Goal: Task Accomplishment & Management: Complete application form

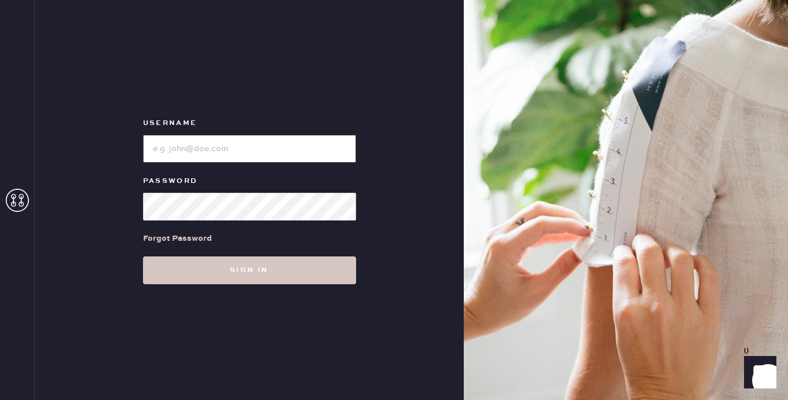
click at [222, 150] on input "loginName" at bounding box center [249, 149] width 213 height 28
type input "reformationplatform"
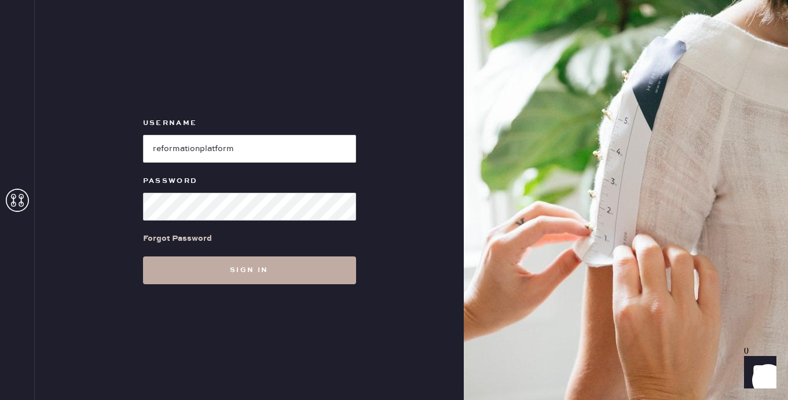
click at [212, 268] on button "Sign in" at bounding box center [249, 271] width 213 height 28
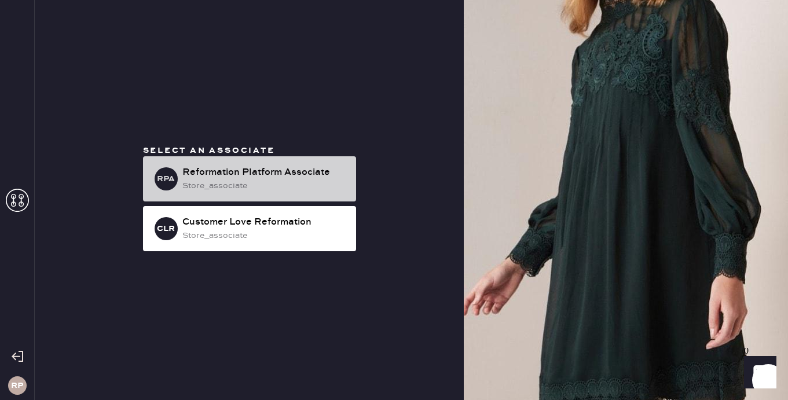
click at [284, 174] on div "Reformation Platform Associate" at bounding box center [264, 173] width 164 height 14
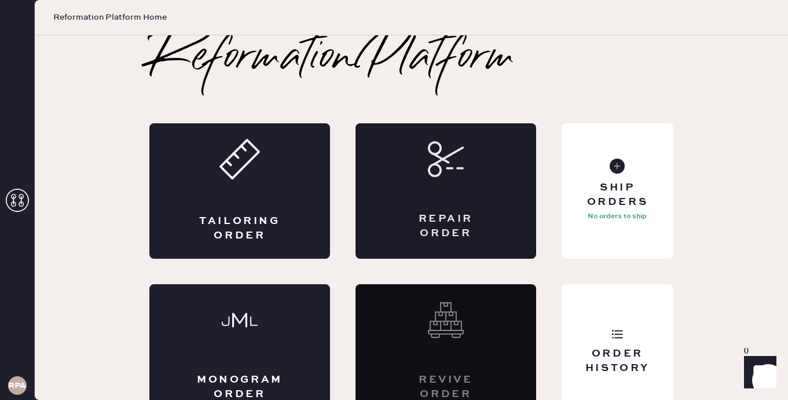
scroll to position [20, 0]
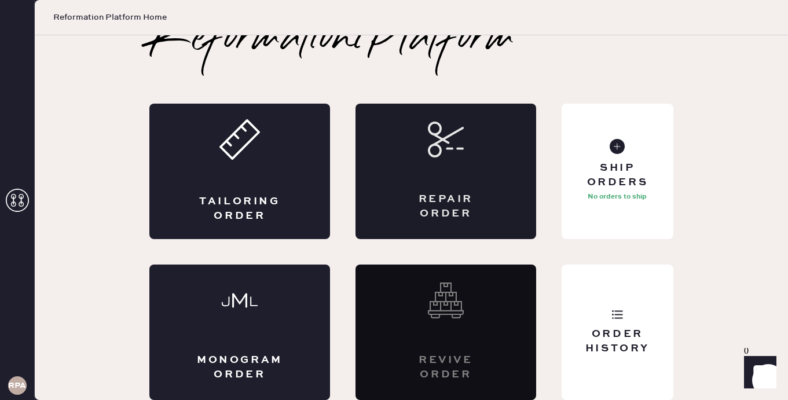
click at [401, 173] on div "Repair Order" at bounding box center [446, 172] width 181 height 136
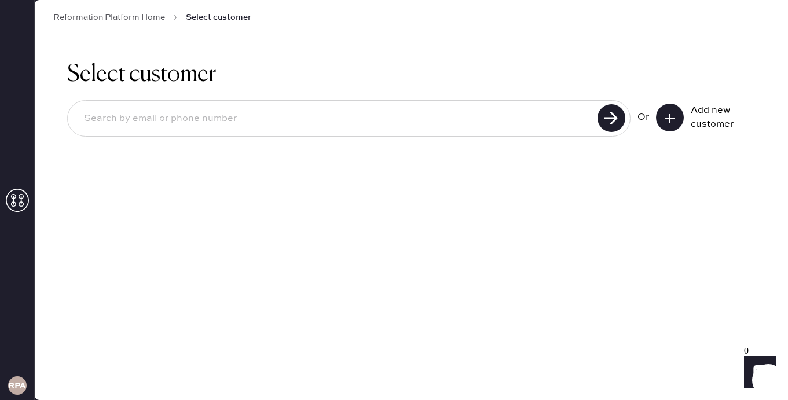
click at [356, 116] on input at bounding box center [334, 118] width 519 height 27
click at [670, 118] on use at bounding box center [669, 118] width 9 height 9
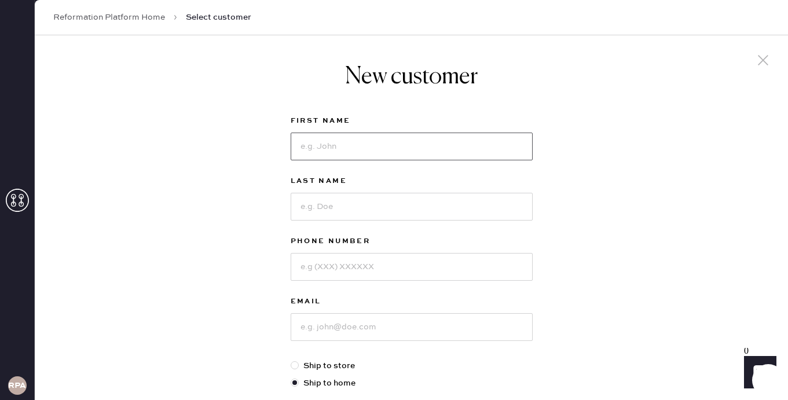
click at [445, 151] on input at bounding box center [412, 147] width 242 height 28
type input "[PERSON_NAME]"
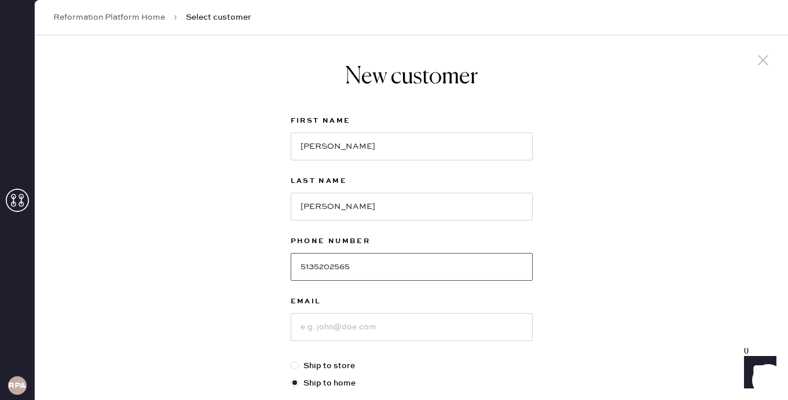
type input "5135202565"
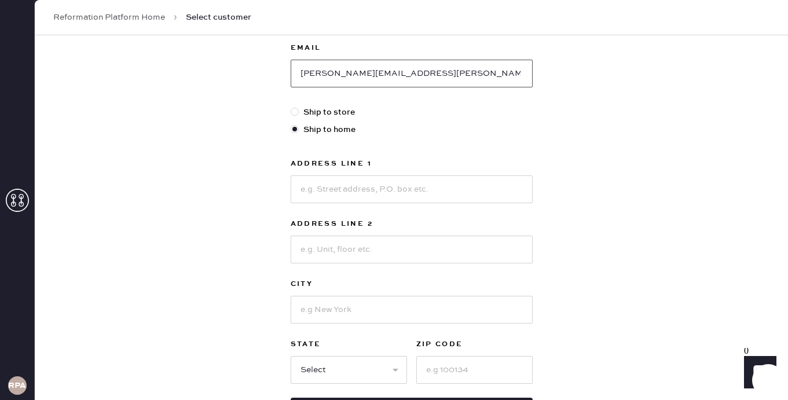
scroll to position [270, 0]
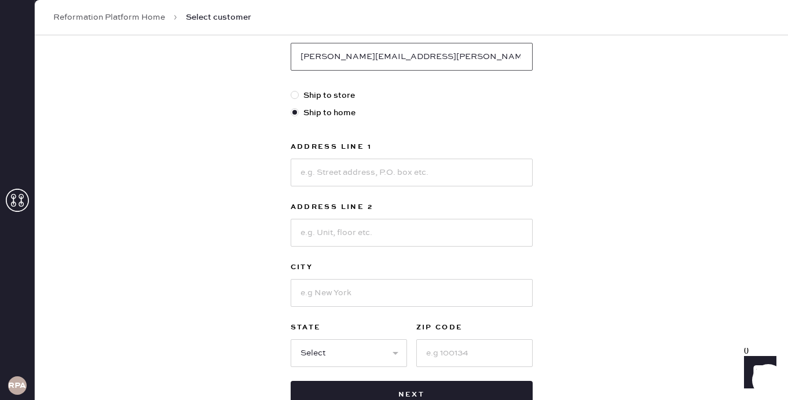
type input "[PERSON_NAME][EMAIL_ADDRESS][PERSON_NAME][DOMAIN_NAME]"
click at [337, 168] on input at bounding box center [412, 173] width 242 height 28
type input "[STREET_ADDRESS]"
click at [335, 235] on input at bounding box center [412, 233] width 242 height 28
type input "apt 2"
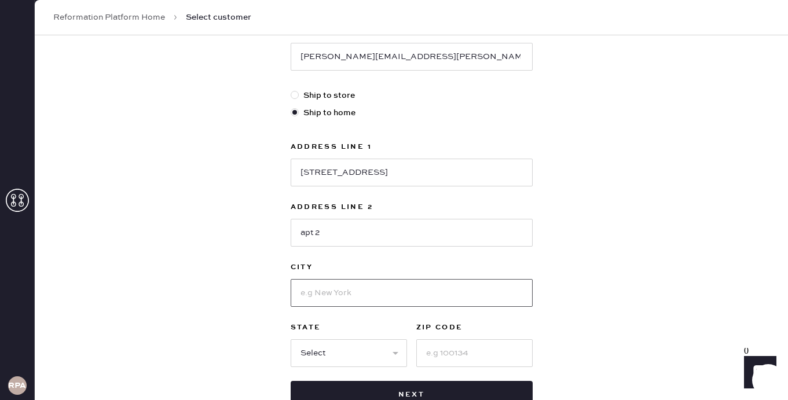
click at [324, 287] on input at bounding box center [412, 293] width 242 height 28
type input "[GEOGRAPHIC_DATA]"
click at [459, 356] on input at bounding box center [474, 353] width 116 height 28
type input "90066"
click at [346, 349] on select "Select AK AL AR AZ CA CO CT [GEOGRAPHIC_DATA] DE FL [GEOGRAPHIC_DATA] HI [GEOGR…" at bounding box center [349, 353] width 116 height 28
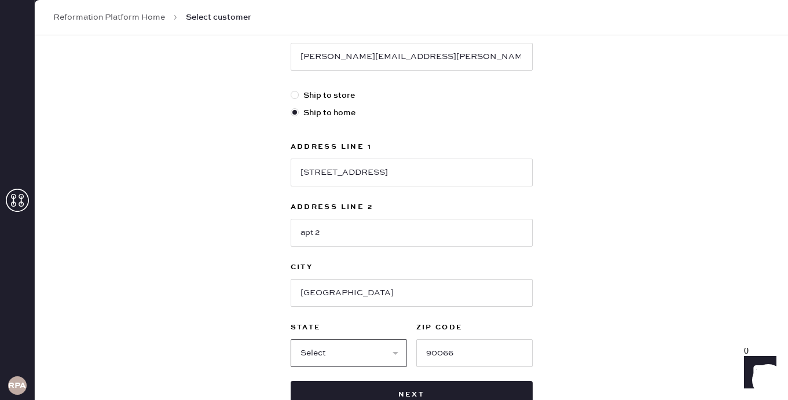
select select "CA"
click at [291, 339] on select "Select AK AL AR AZ CA CO CT [GEOGRAPHIC_DATA] DE FL [GEOGRAPHIC_DATA] HI [GEOGR…" at bounding box center [349, 353] width 116 height 28
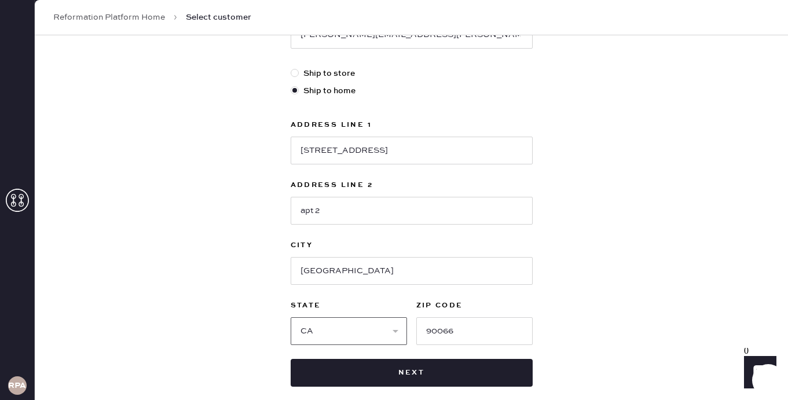
scroll to position [303, 0]
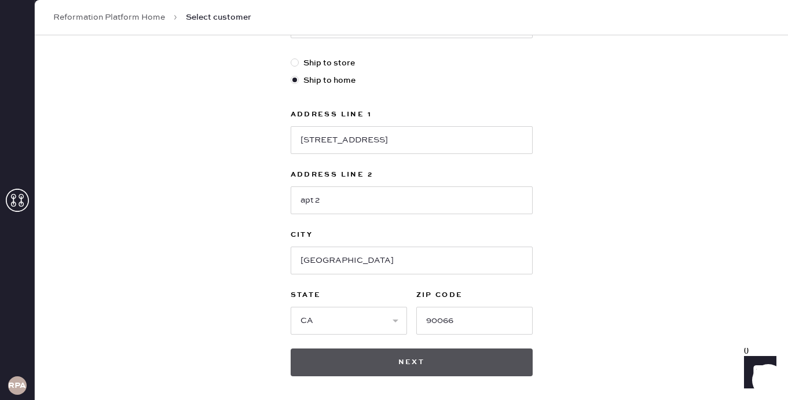
click at [418, 352] on button "Next" at bounding box center [412, 363] width 242 height 28
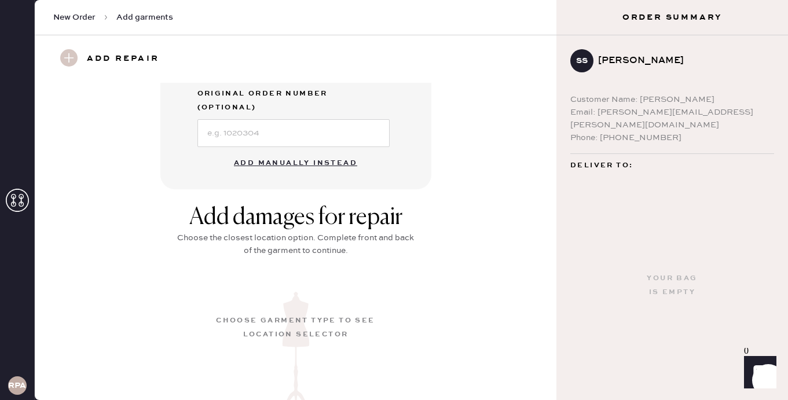
scroll to position [369, 0]
click at [306, 150] on button "Add manually instead" at bounding box center [295, 161] width 137 height 23
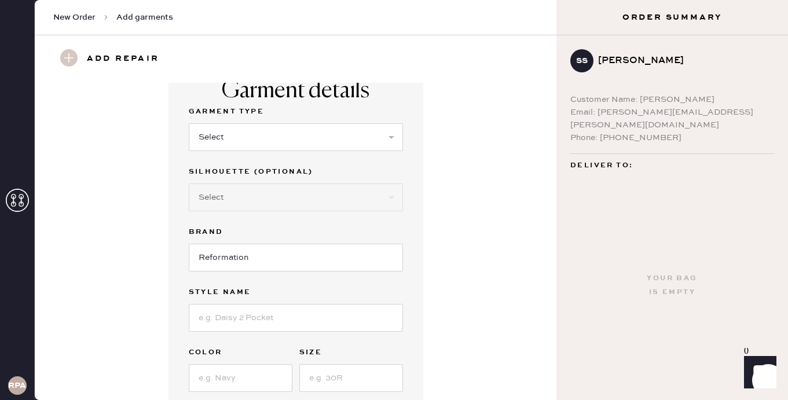
scroll to position [16, 0]
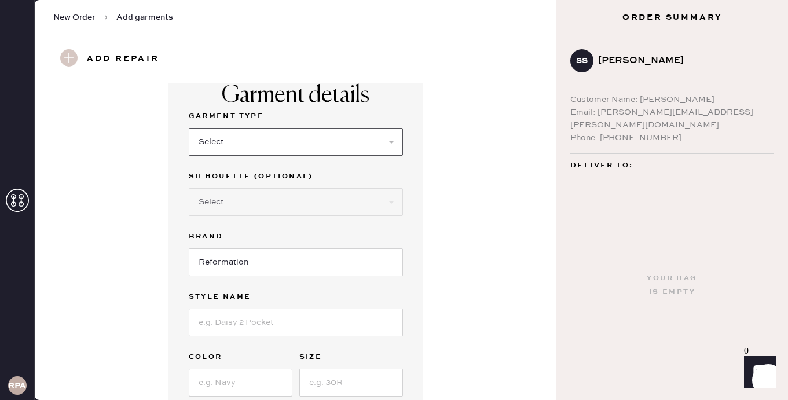
click at [233, 136] on select "Select Basic Skirt Jeans Leggings Pants Shorts Basic Sleeved Dress Basic Sleeve…" at bounding box center [296, 142] width 214 height 28
select select "4"
click at [189, 128] on select "Select Basic Skirt Jeans Leggings Pants Shorts Basic Sleeved Dress Basic Sleeve…" at bounding box center [296, 142] width 214 height 28
click at [223, 208] on select "Select Joggers Shorts Cropped Flare Boot Cut Straight Skinny Other" at bounding box center [296, 202] width 214 height 28
select select "11"
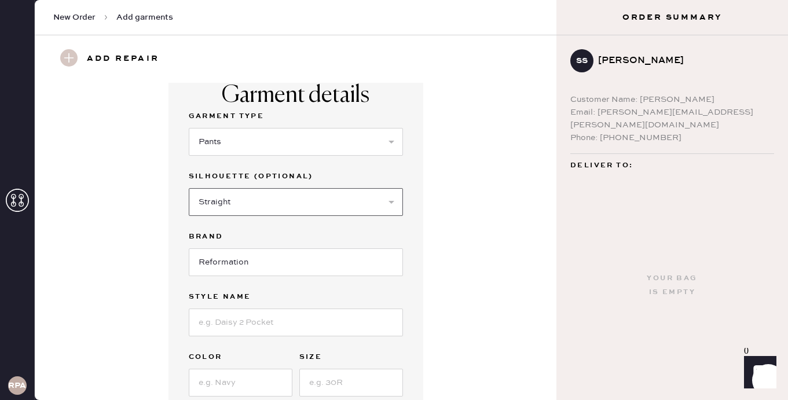
click at [189, 188] on select "Select Joggers Shorts Cropped Flare Boot Cut Straight Skinny Other" at bounding box center [296, 202] width 214 height 28
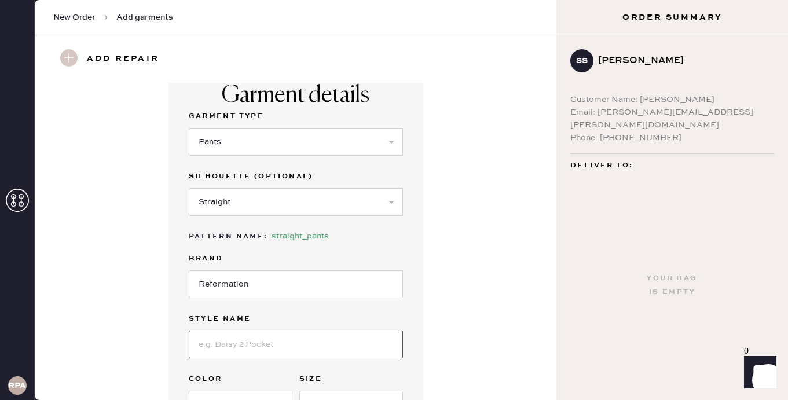
click at [228, 352] on input at bounding box center [296, 345] width 214 height 28
type input "[PERSON_NAME] Satin Mid Rise Pants"
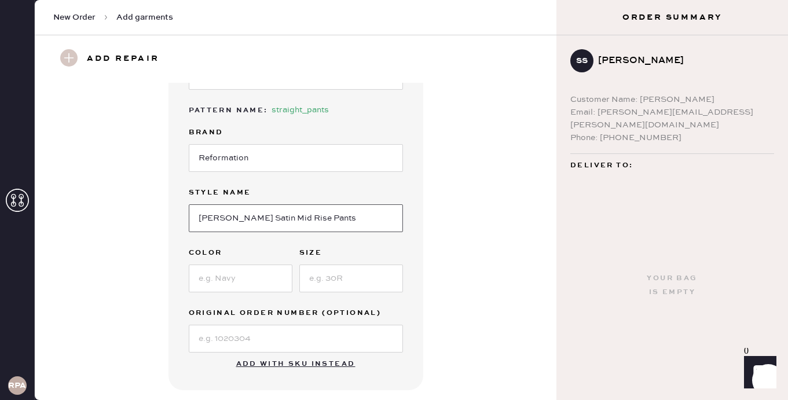
scroll to position [151, 0]
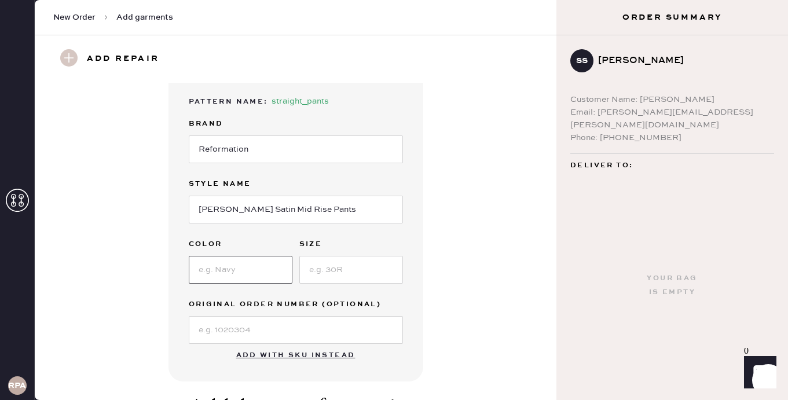
click at [228, 269] on input at bounding box center [241, 270] width 104 height 28
type input "midnight"
click at [321, 268] on input at bounding box center [351, 270] width 104 height 28
type input "M"
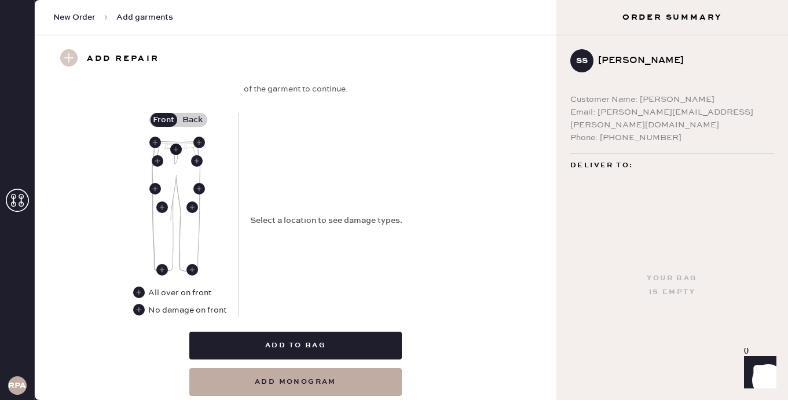
scroll to position [500, 0]
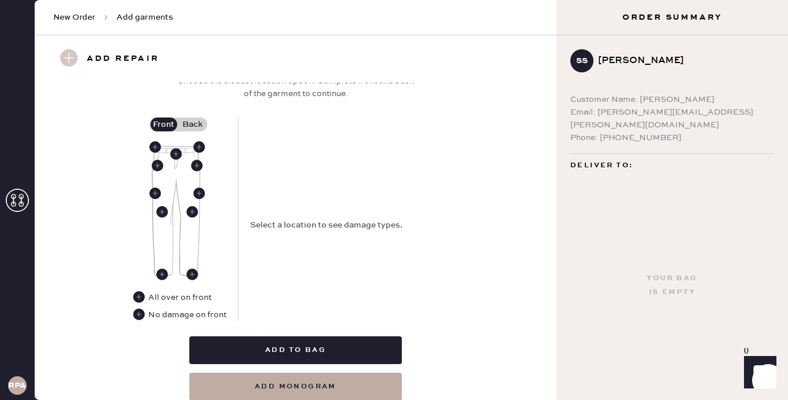
click at [192, 119] on label "Back" at bounding box center [192, 125] width 29 height 14
click at [193, 125] on input "Back" at bounding box center [193, 125] width 0 height 0
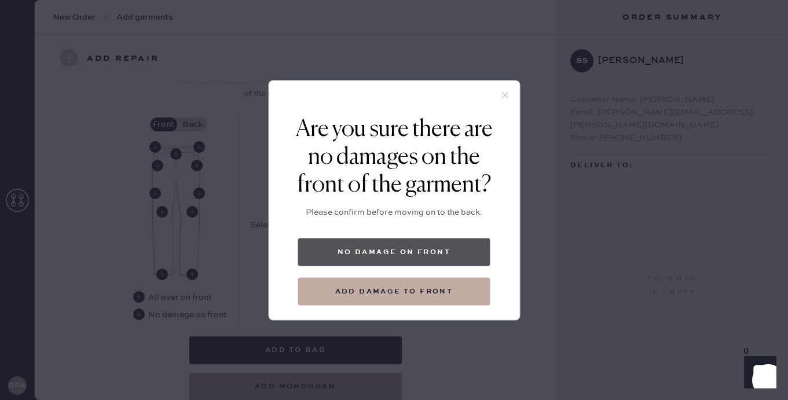
click at [347, 251] on button "No damage on front" at bounding box center [394, 252] width 192 height 28
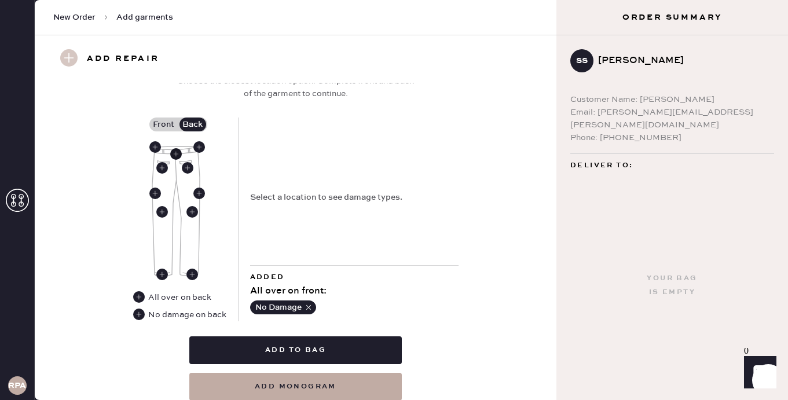
click at [171, 153] on use at bounding box center [176, 154] width 12 height 12
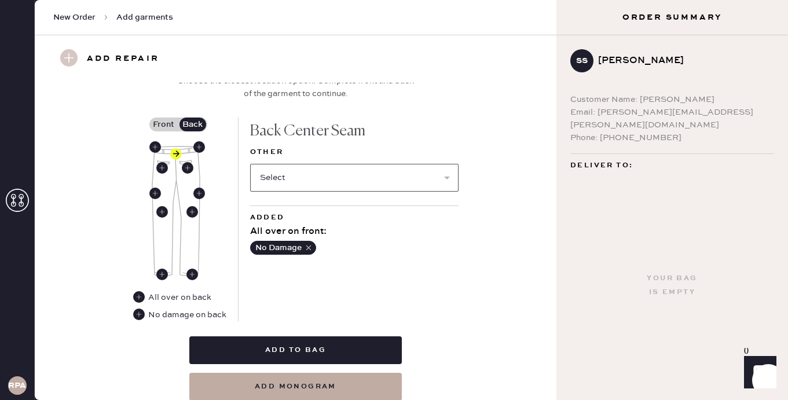
click at [288, 178] on select "Select Broken / Ripped Hem Broken Beads Broken Belt Loop Broken Button Broken E…" at bounding box center [354, 178] width 208 height 28
select select "1706"
click at [250, 164] on select "Select Broken / Ripped Hem Broken Beads Broken Belt Loop Broken Button Broken E…" at bounding box center [354, 178] width 208 height 28
select select
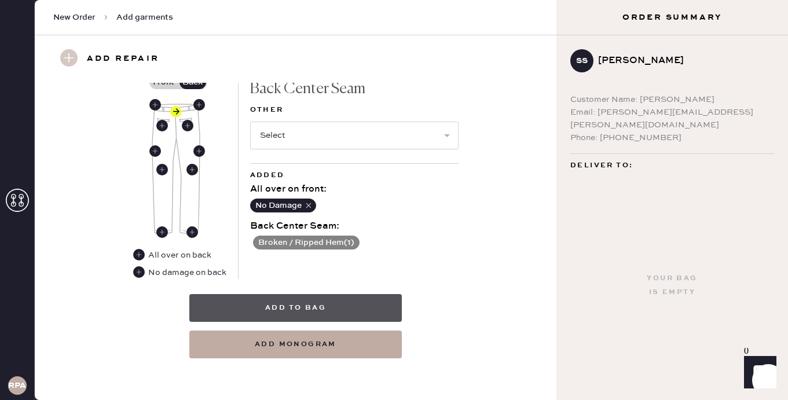
click at [336, 306] on button "Add to bag" at bounding box center [295, 308] width 213 height 28
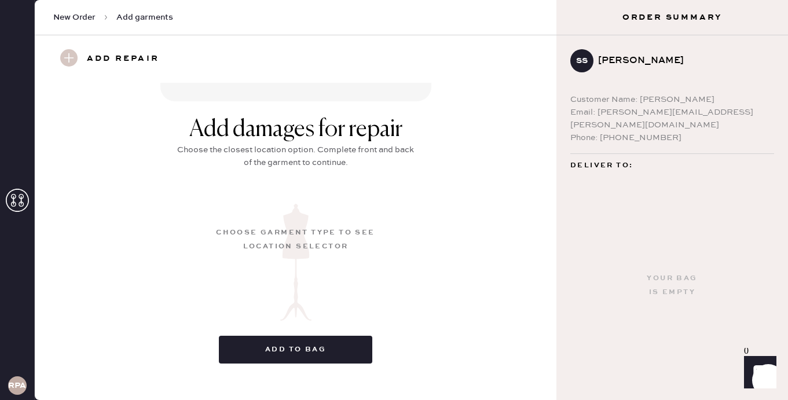
scroll to position [170, 0]
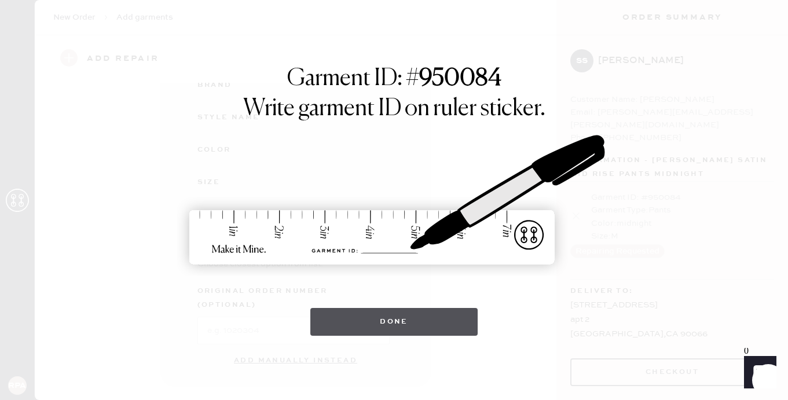
click at [378, 323] on button "Done" at bounding box center [393, 322] width 167 height 28
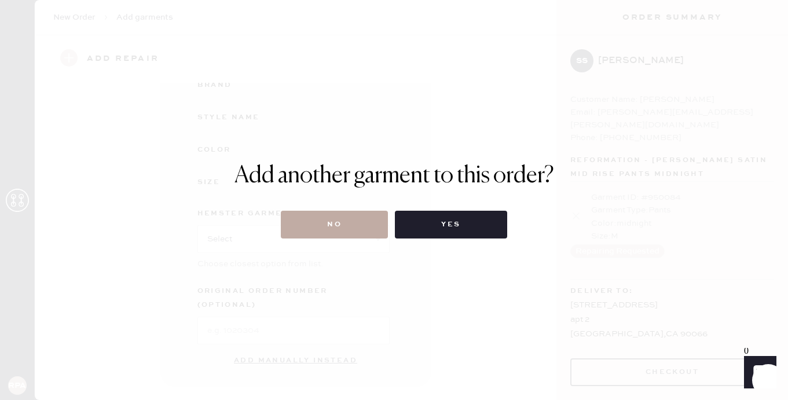
click at [339, 222] on button "No" at bounding box center [334, 225] width 107 height 28
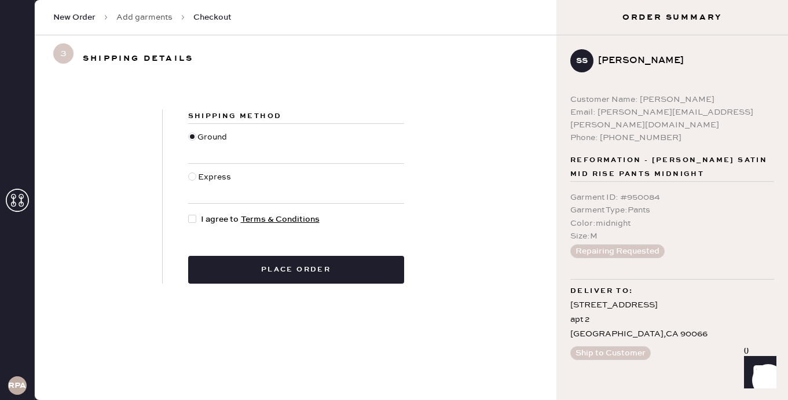
click at [197, 218] on div at bounding box center [194, 219] width 13 height 13
click at [189, 214] on input "I agree to Terms & Conditions" at bounding box center [188, 213] width 1 height 1
checkbox input "true"
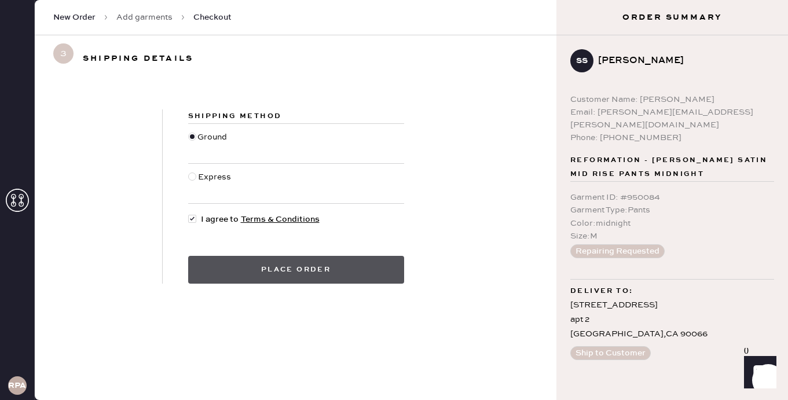
click at [274, 264] on button "Place order" at bounding box center [296, 270] width 216 height 28
